Goal: Navigation & Orientation: Find specific page/section

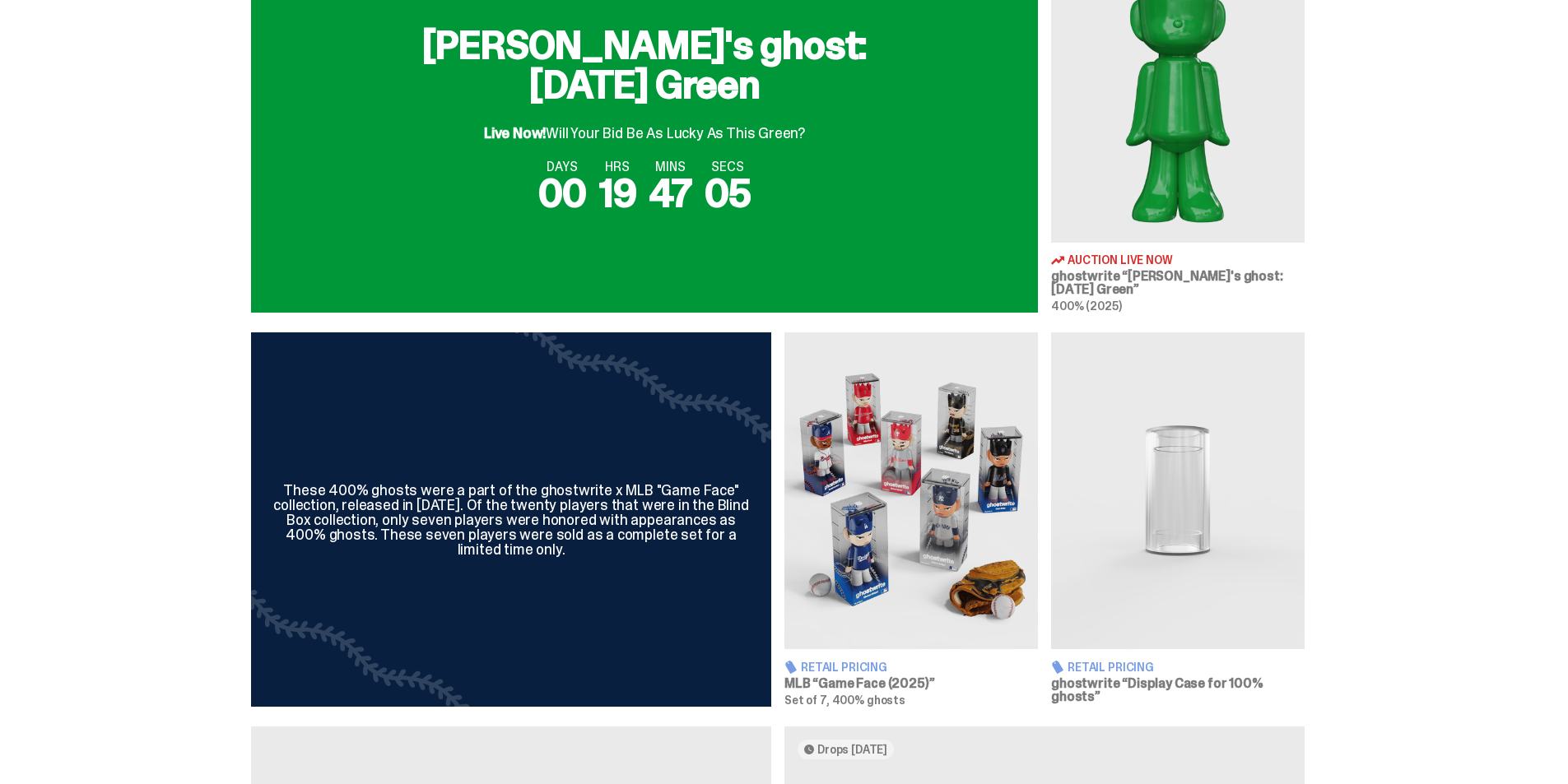
scroll to position [494, 0]
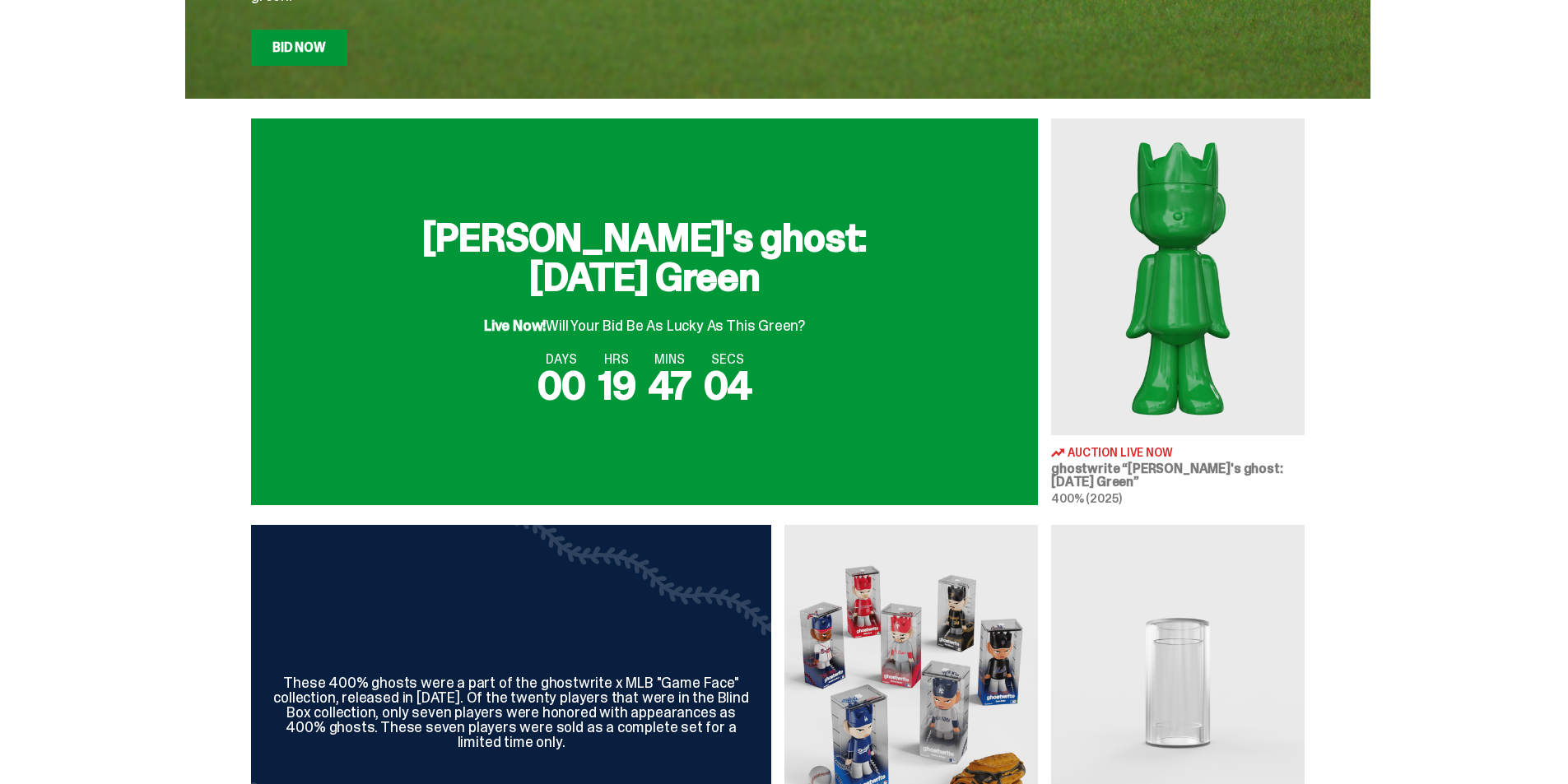
click at [796, 403] on div "DAYS 00 HRS 19 MINS 47 SECS 04" at bounding box center [645, 379] width 747 height 52
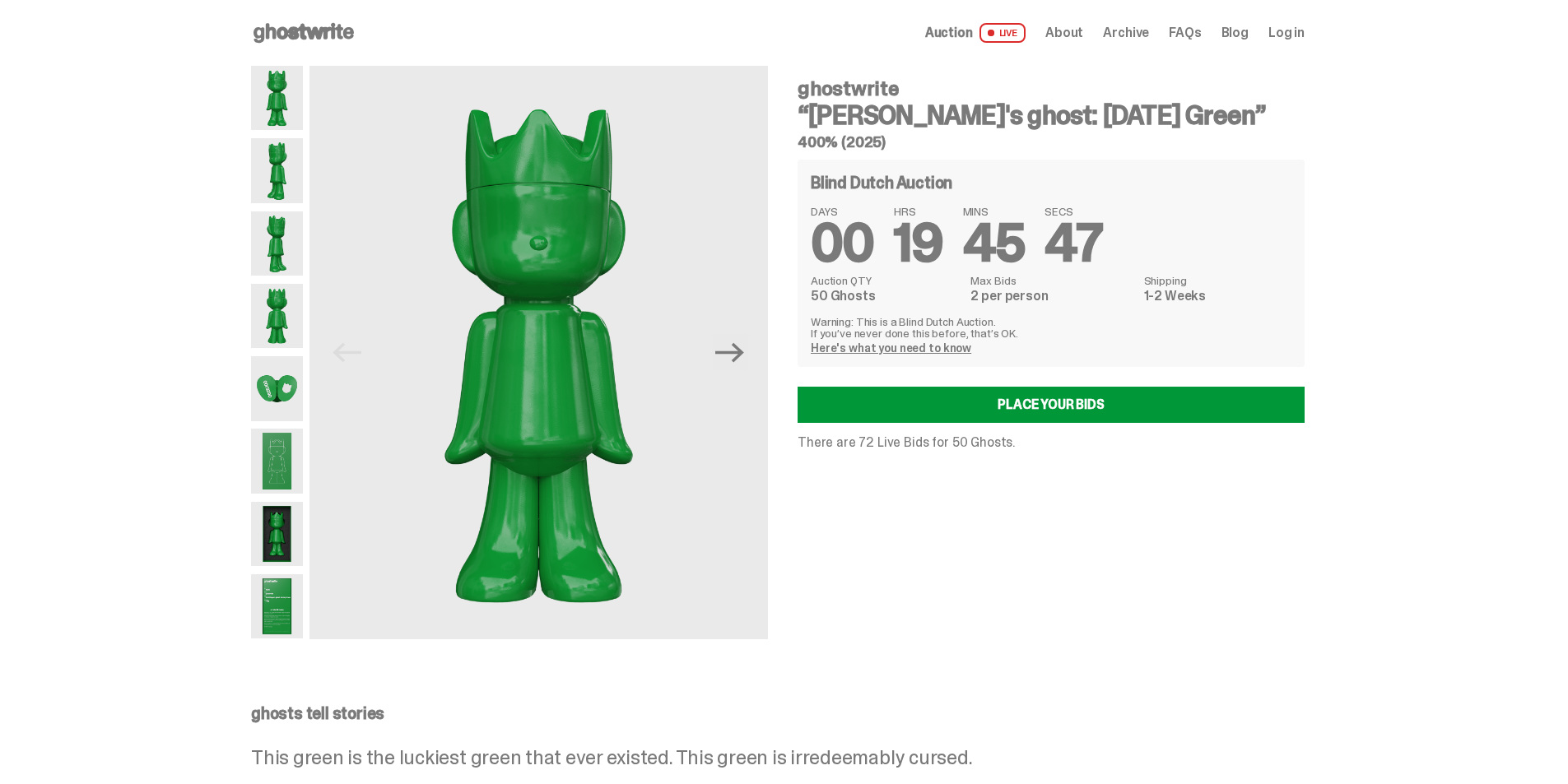
click at [1145, 39] on span "Archive" at bounding box center [1125, 32] width 46 height 13
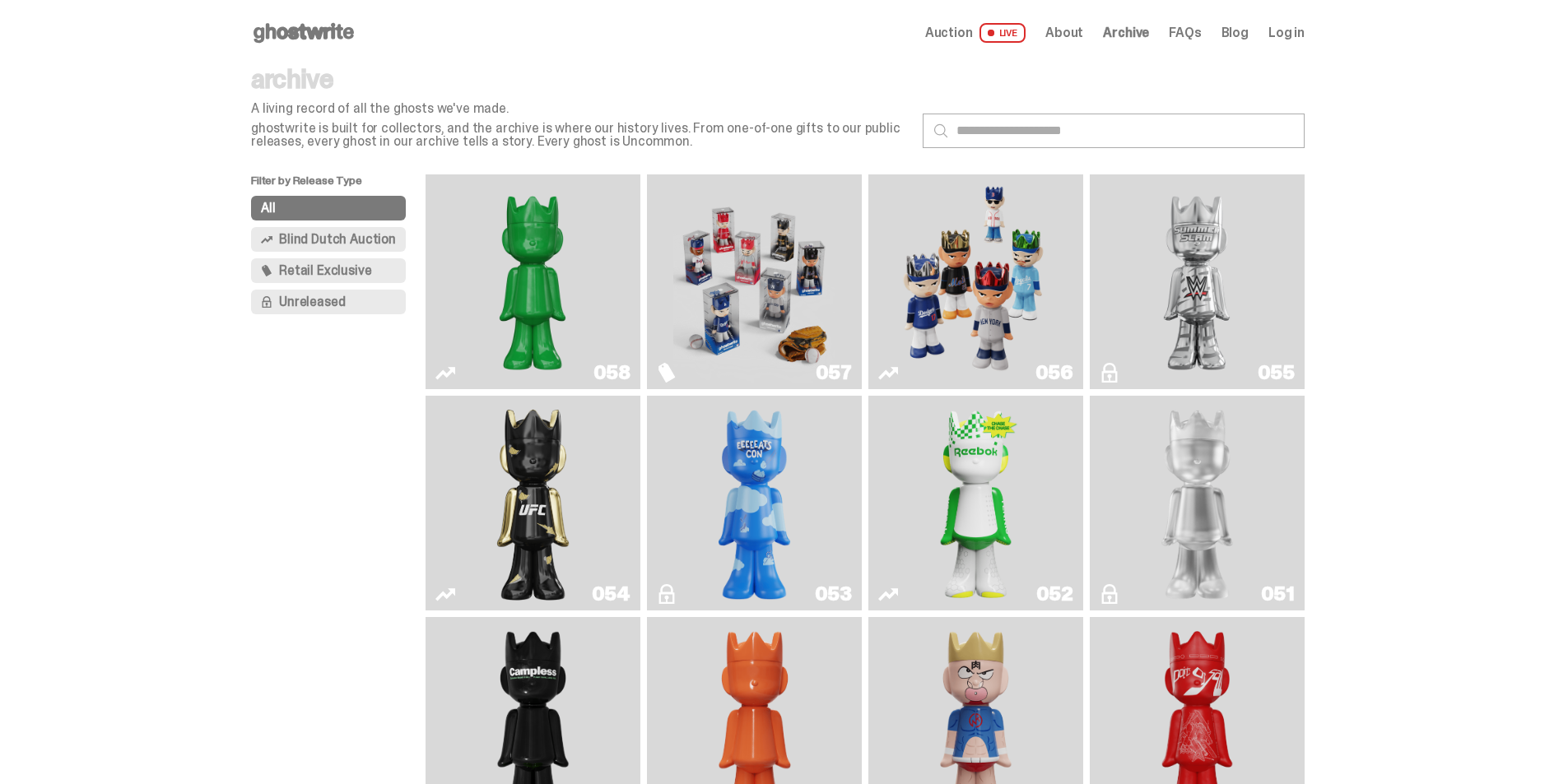
click at [348, 271] on span "Retail Exclusive" at bounding box center [325, 270] width 92 height 13
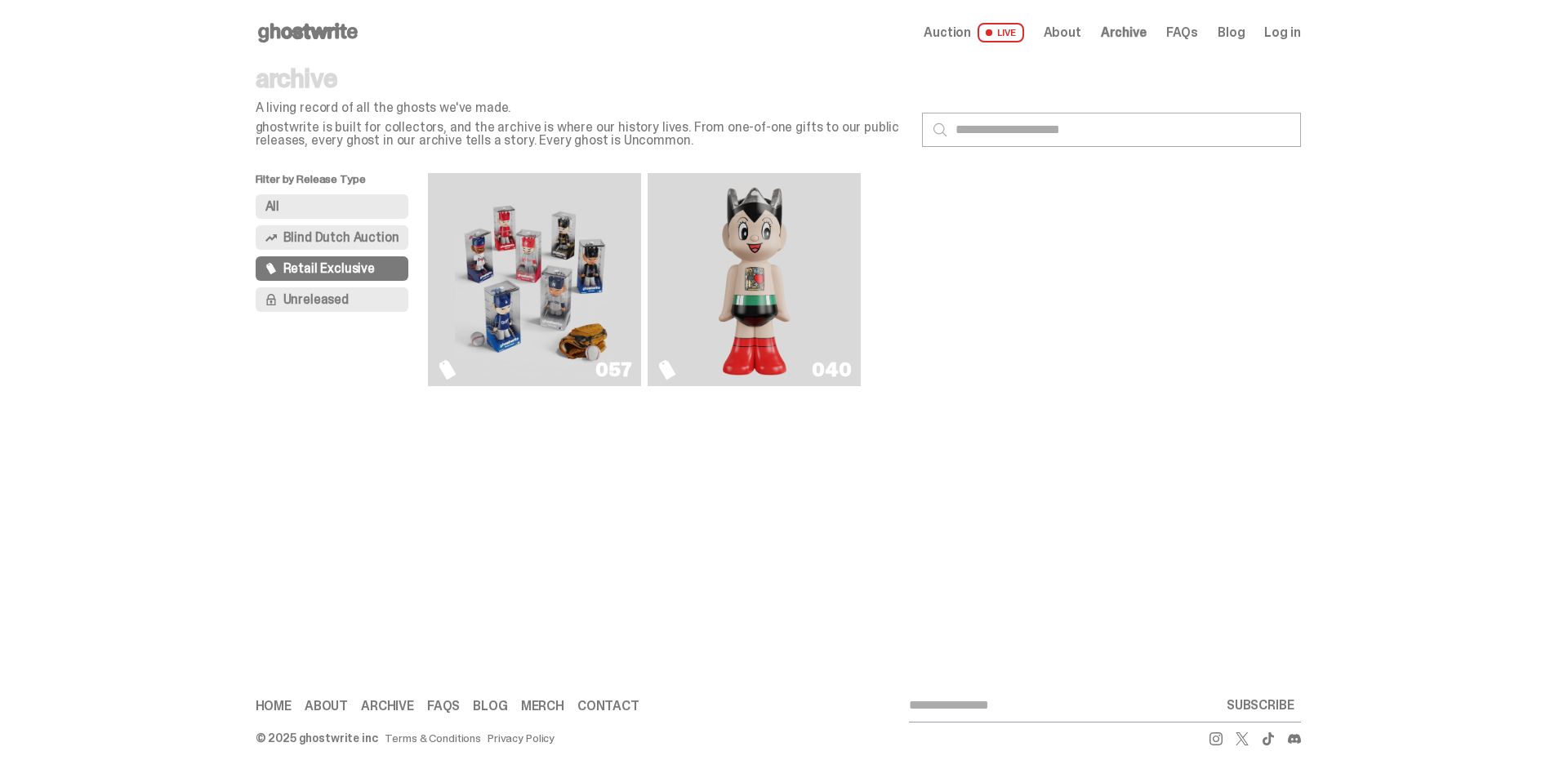
click at [349, 241] on span "Blind Dutch Auction" at bounding box center [341, 237] width 116 height 13
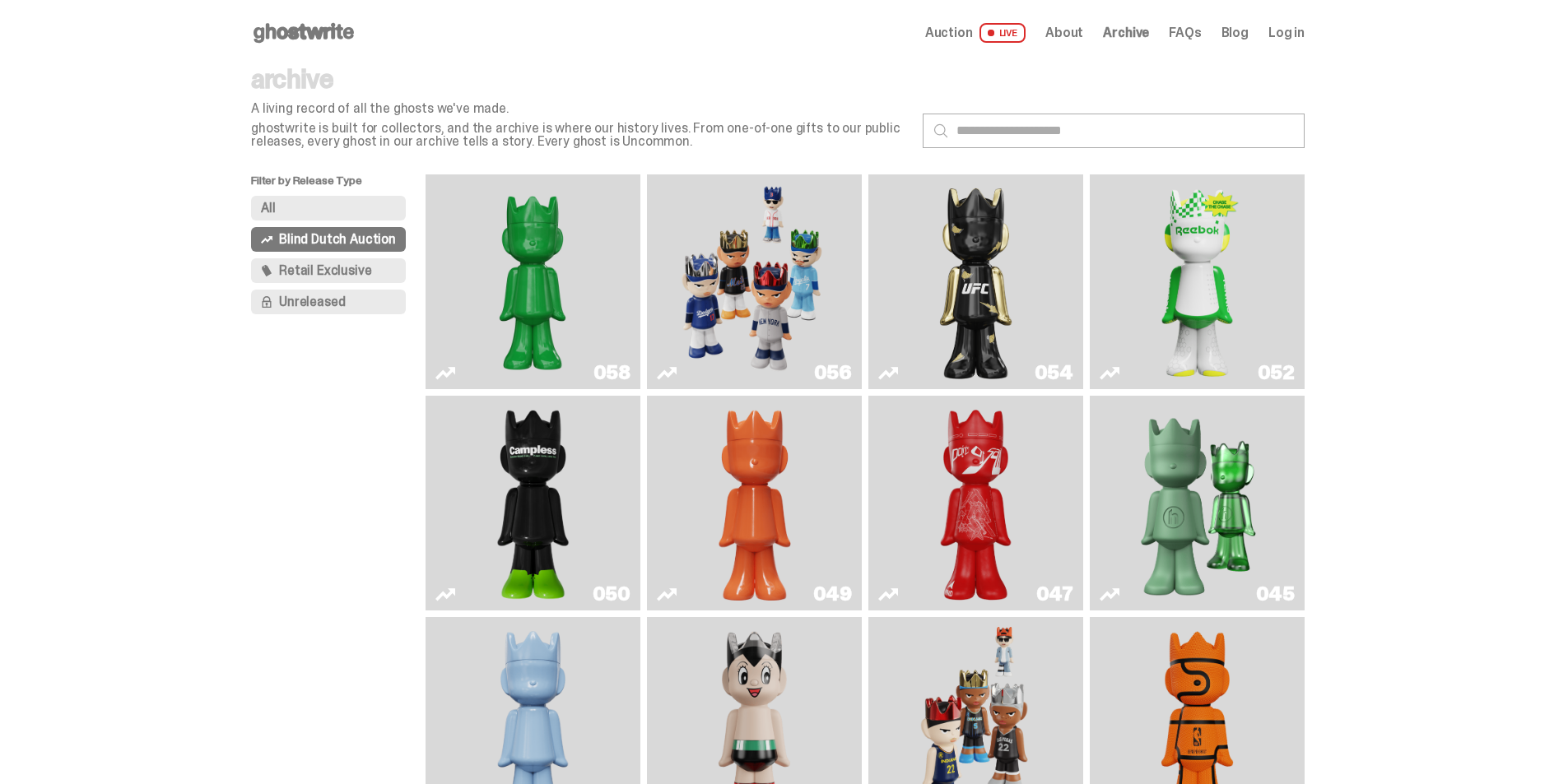
click at [321, 266] on span "Retail Exclusive" at bounding box center [325, 270] width 92 height 13
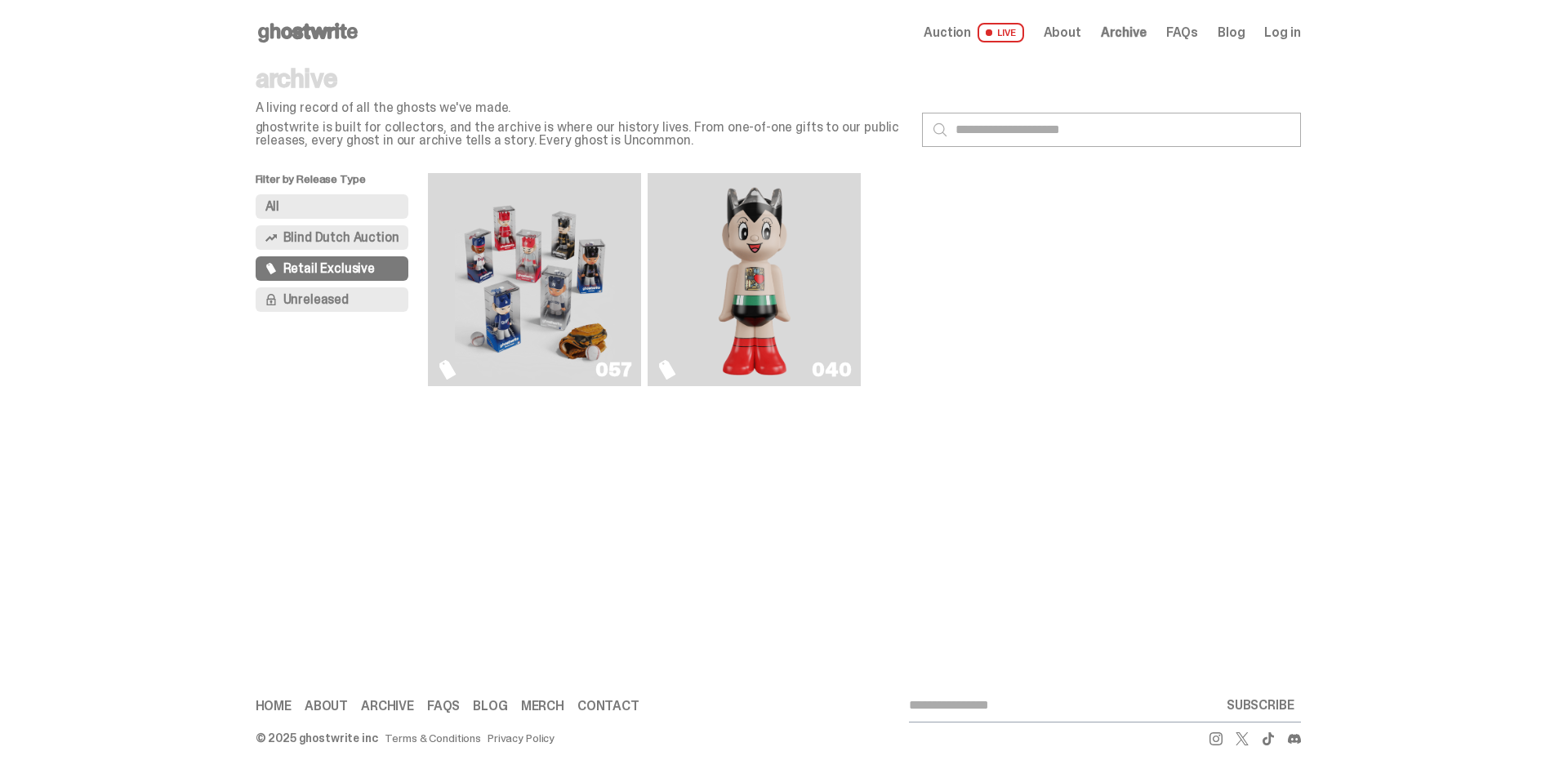
click at [326, 244] on span "Blind Dutch Auction" at bounding box center [341, 237] width 116 height 13
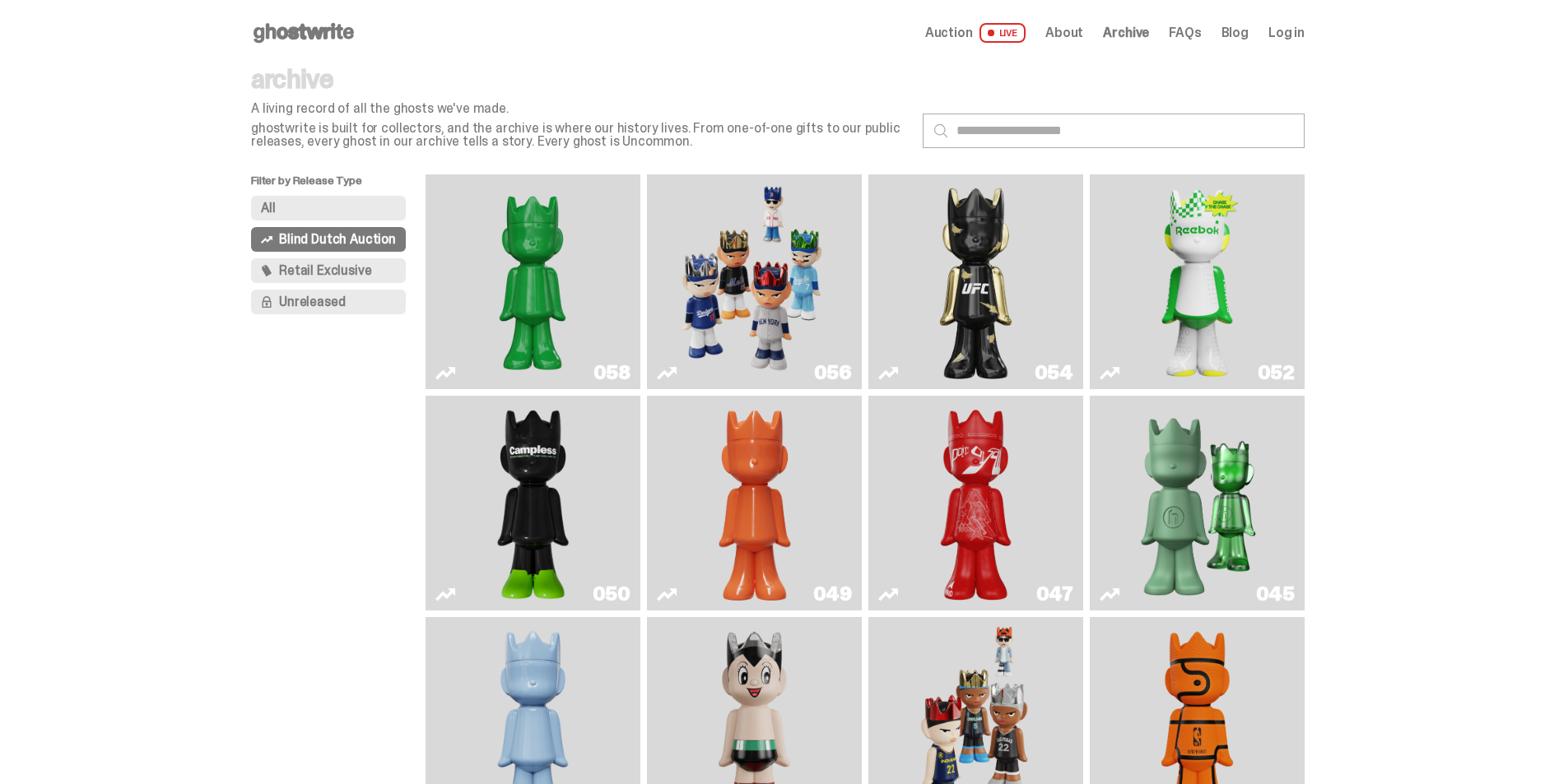
click at [329, 265] on span "Retail Exclusive" at bounding box center [325, 270] width 92 height 13
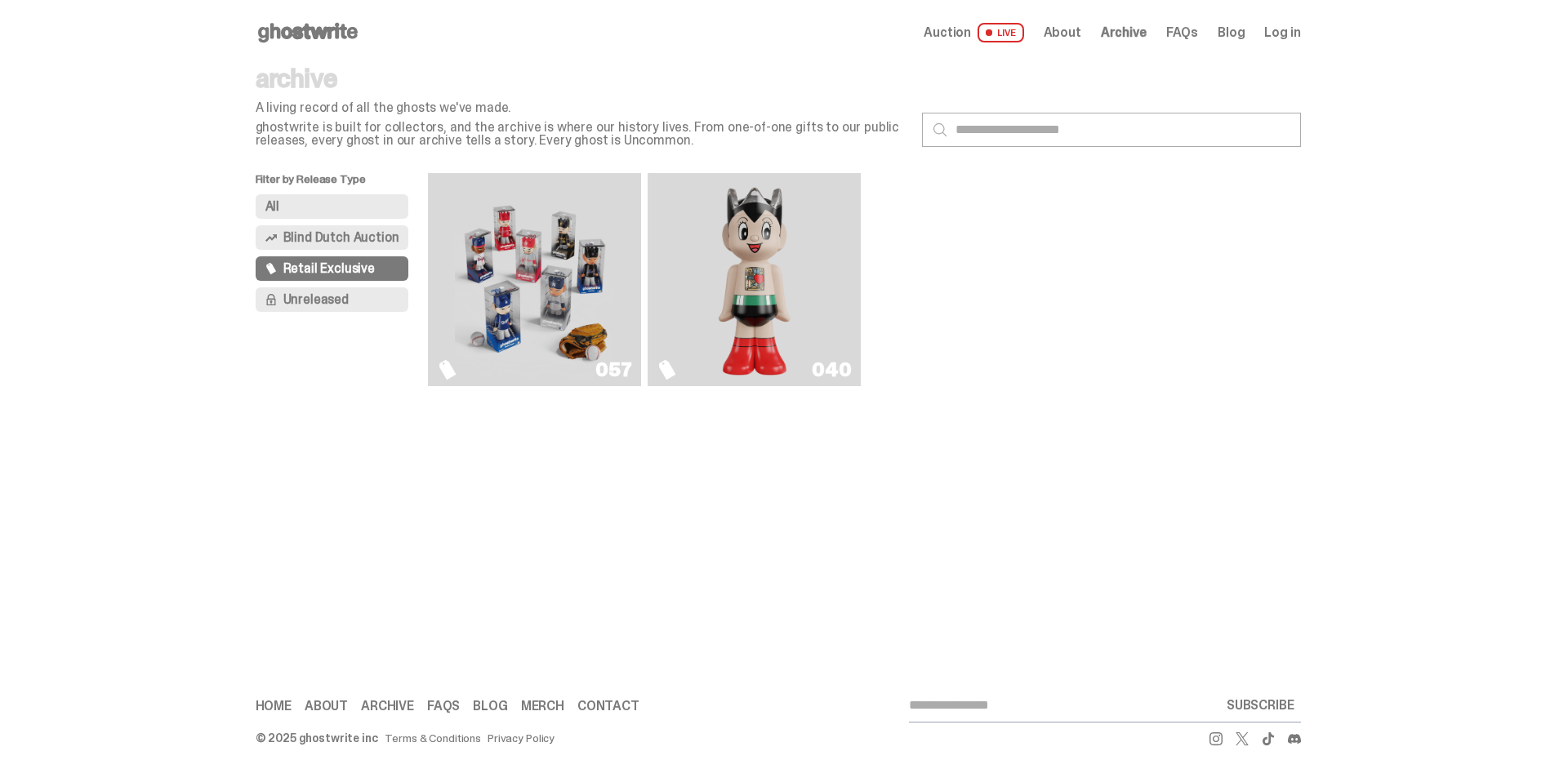
click at [317, 237] on span "Blind Dutch Auction" at bounding box center [341, 237] width 116 height 13
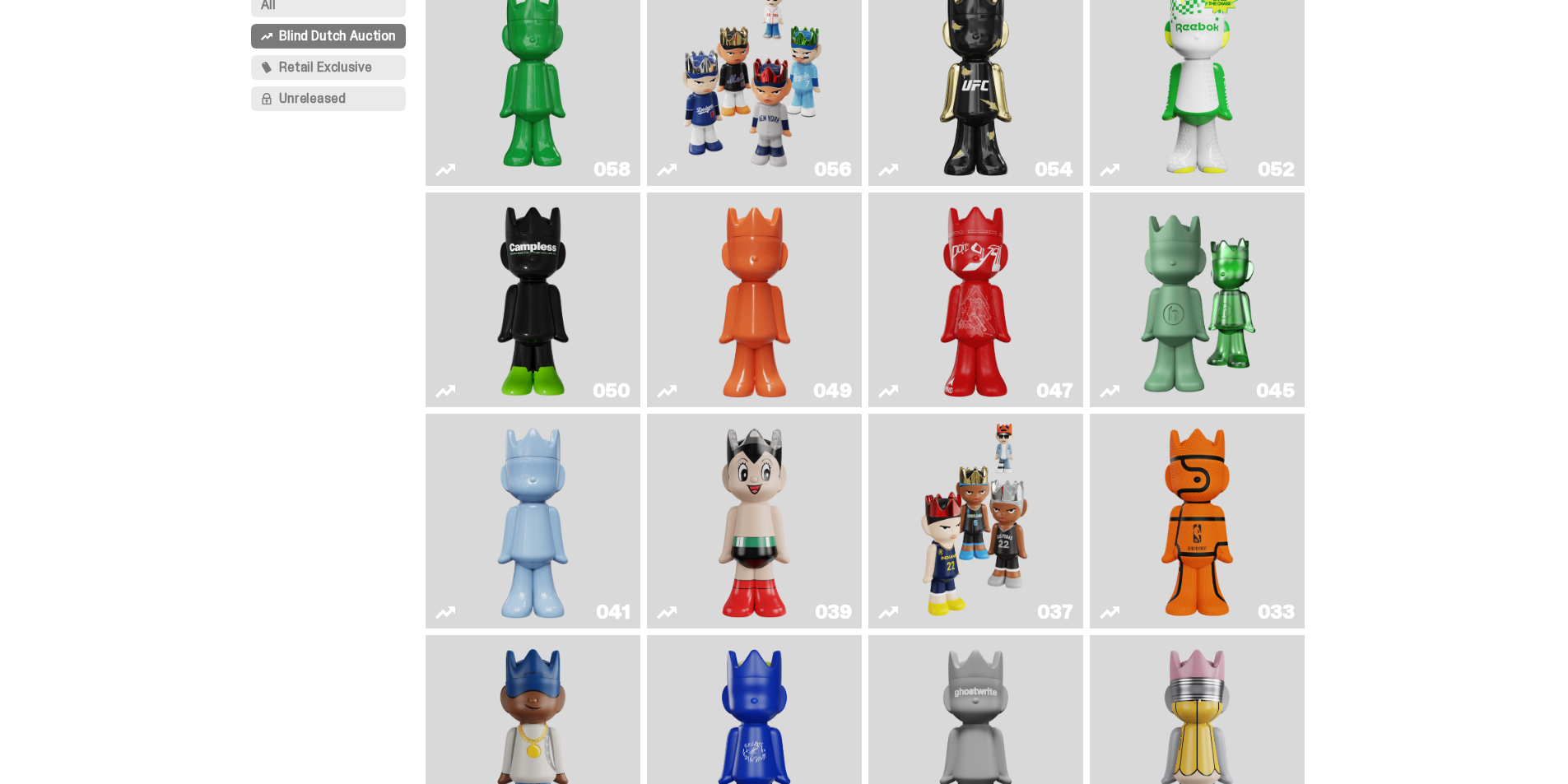
scroll to position [247, 0]
